Goal: Transaction & Acquisition: Purchase product/service

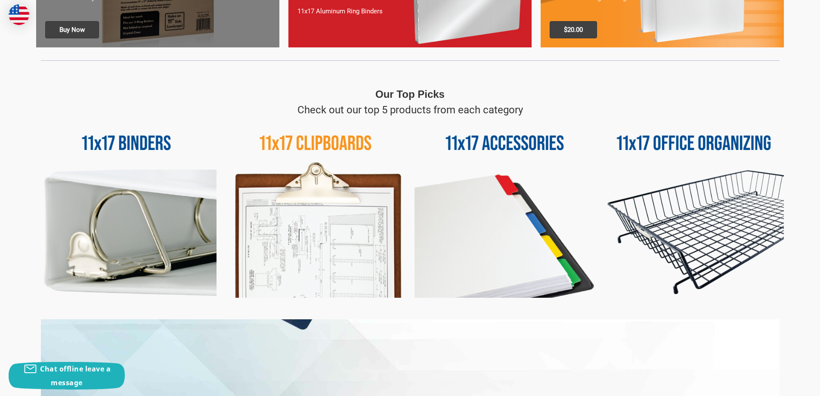
scroll to position [345, 0]
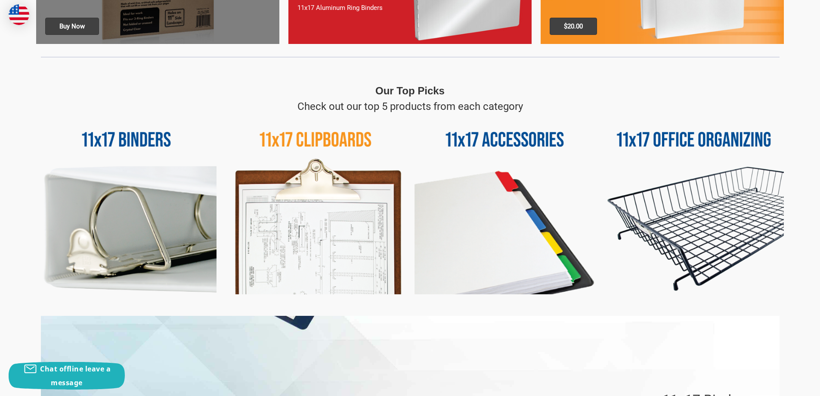
click at [134, 137] on img at bounding box center [126, 204] width 180 height 180
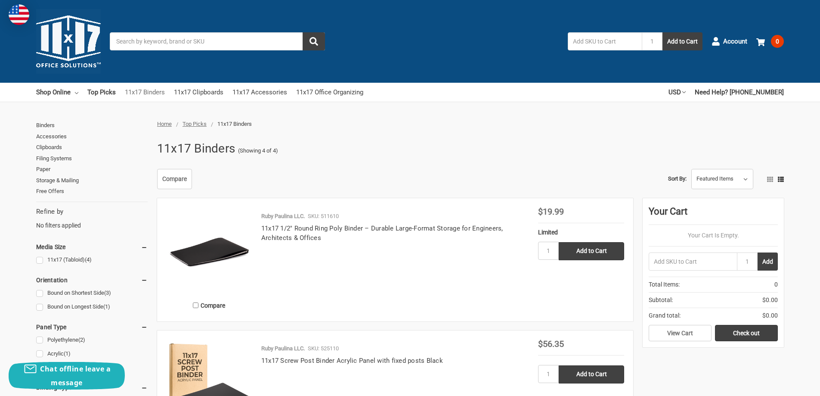
click at [140, 91] on link "11x17 Binders" at bounding box center [145, 92] width 40 height 19
drag, startPoint x: 0, startPoint y: 0, endPoint x: 140, endPoint y: 91, distance: 167.2
click at [140, 90] on link "11x17 Binders" at bounding box center [145, 92] width 40 height 19
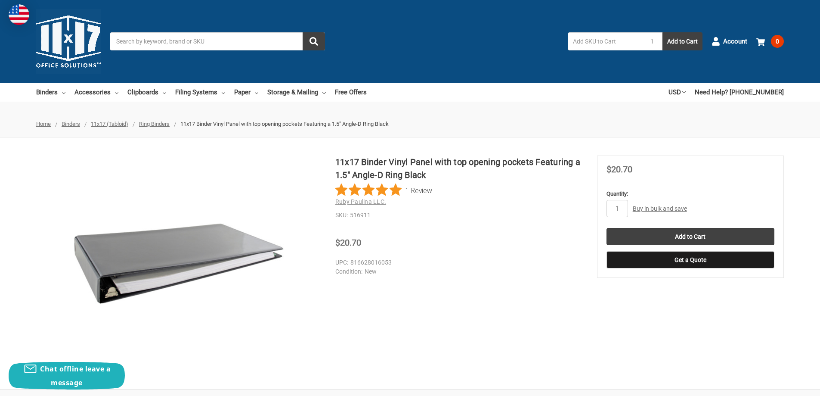
scroll to position [43, 0]
